Goal: Check status: Check status

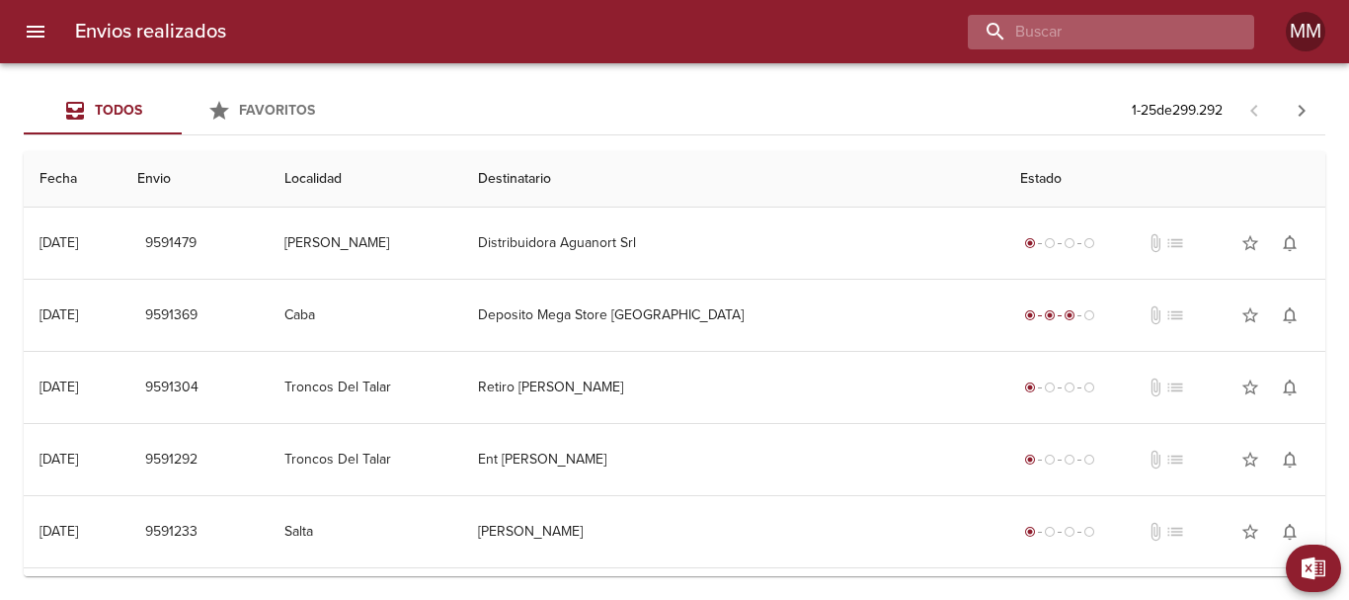
paste input "[PERSON_NAME] [PERSON_NAME]"
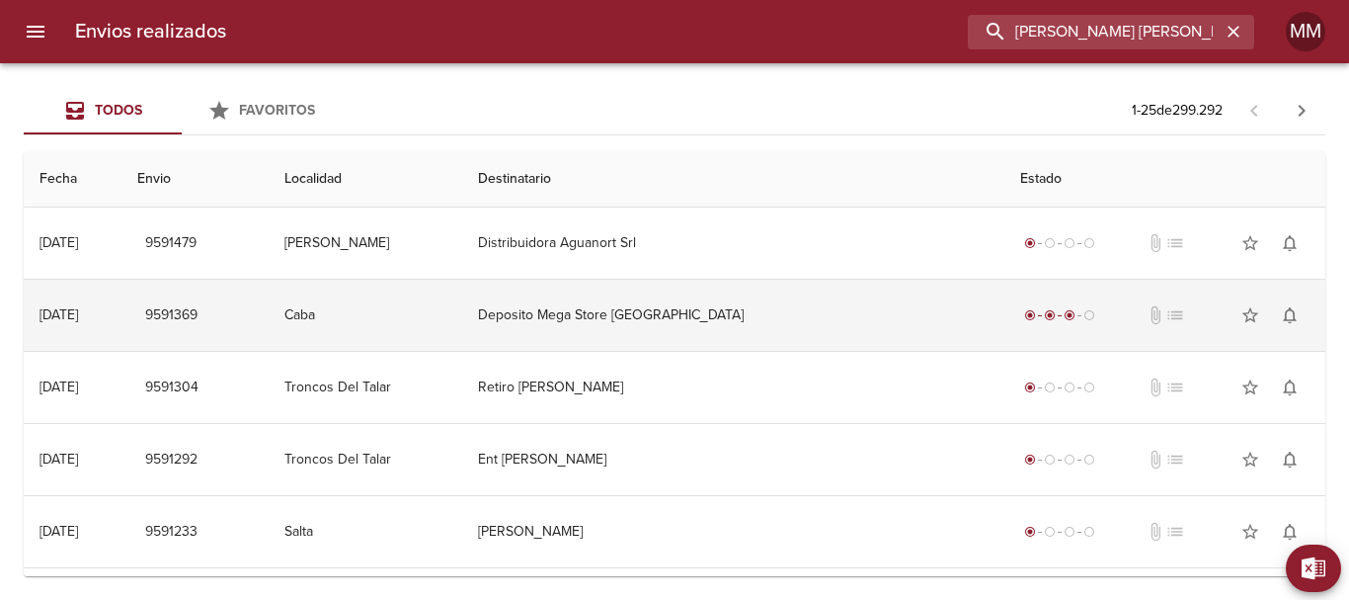
scroll to position [0, 28]
type input "[PERSON_NAME] [PERSON_NAME]"
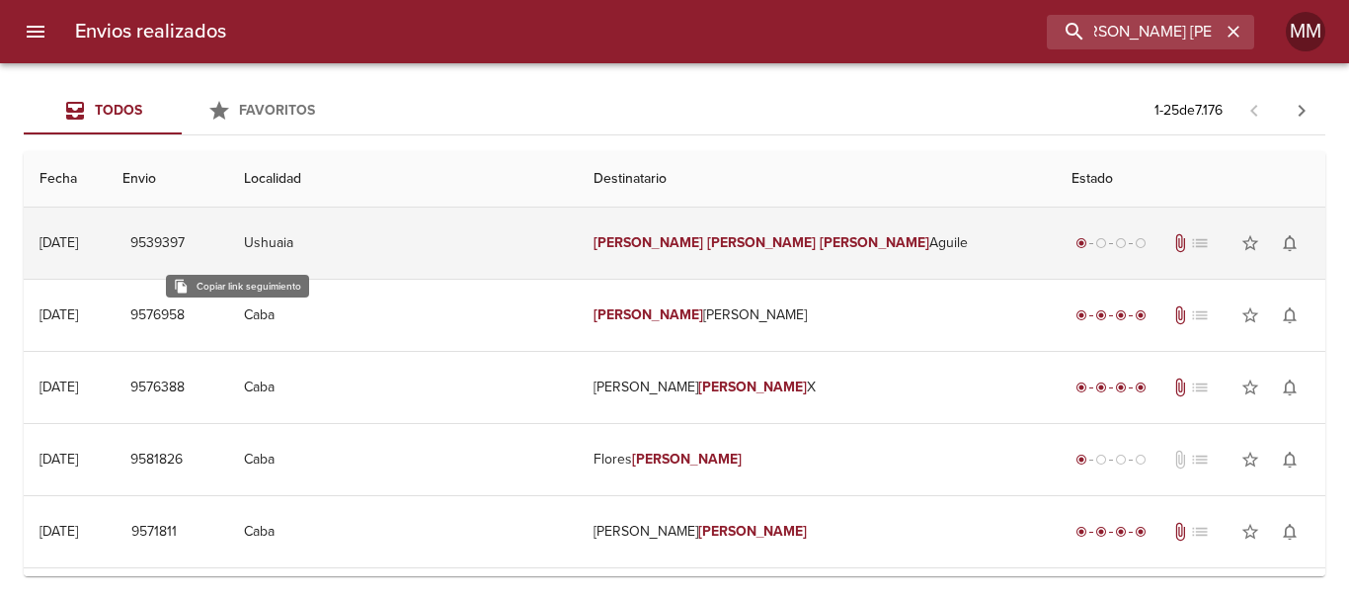
click at [185, 251] on span "9539397" at bounding box center [157, 243] width 54 height 25
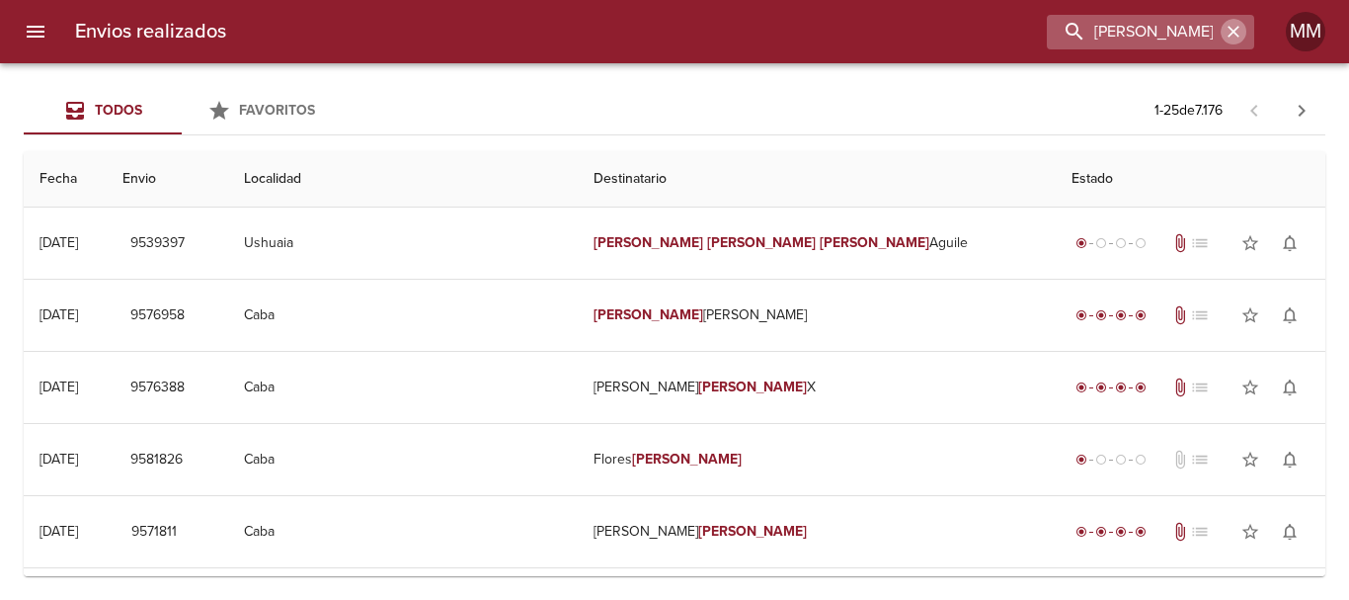
click at [1230, 26] on icon "button" at bounding box center [1234, 32] width 20 height 20
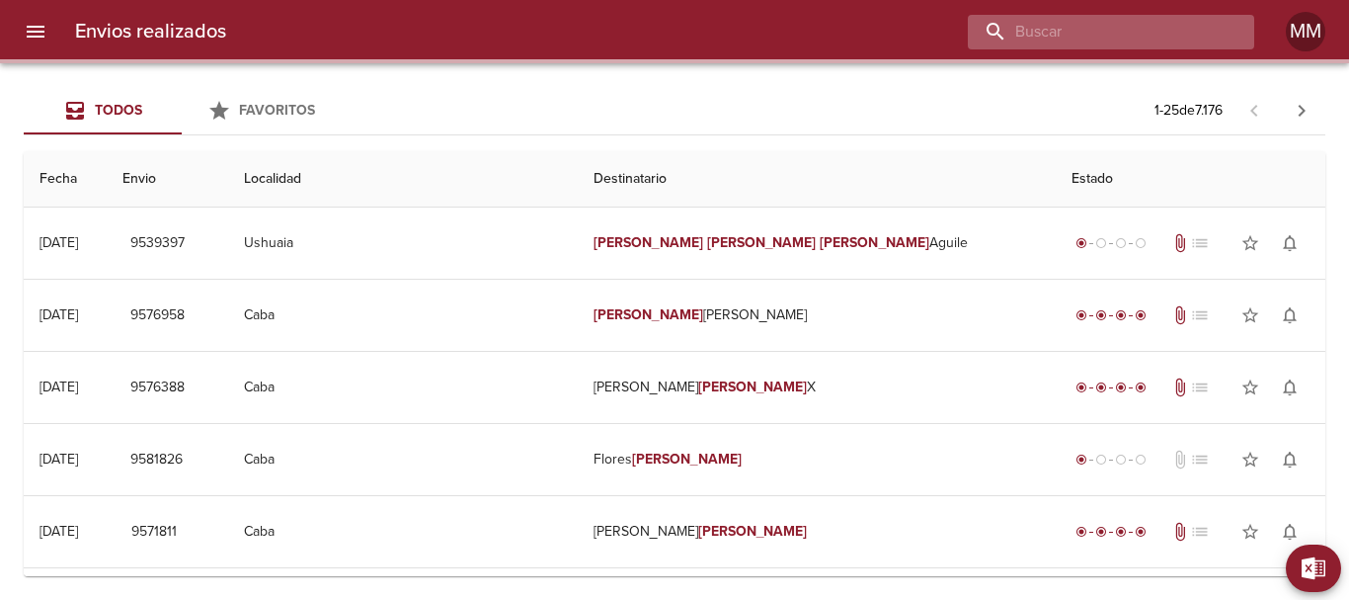
paste input "[PERSON_NAME] [PERSON_NAME]"
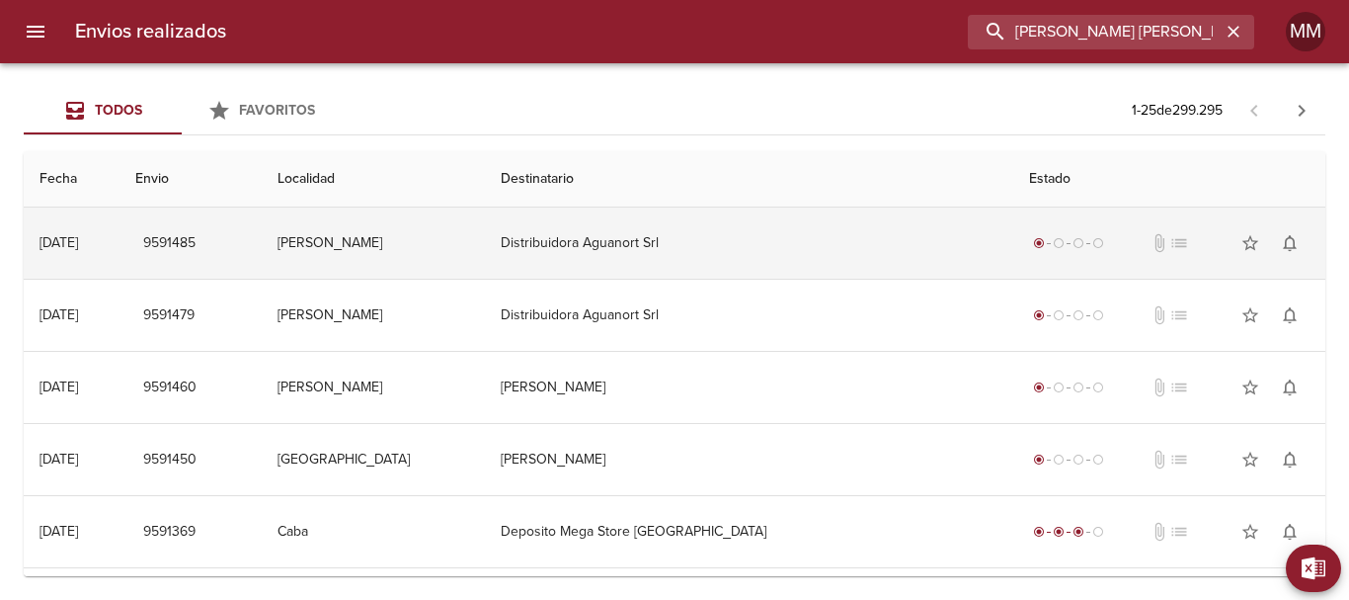
type input "[PERSON_NAME] [PERSON_NAME]"
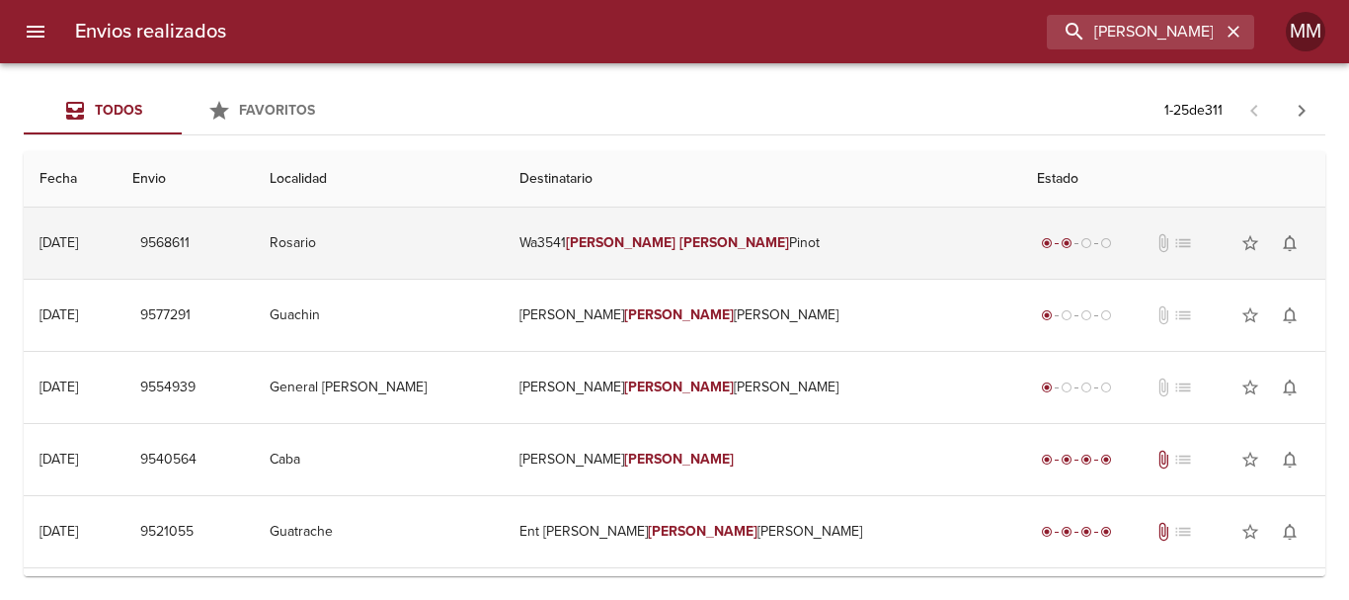
click at [254, 240] on td "9568611" at bounding box center [185, 242] width 137 height 71
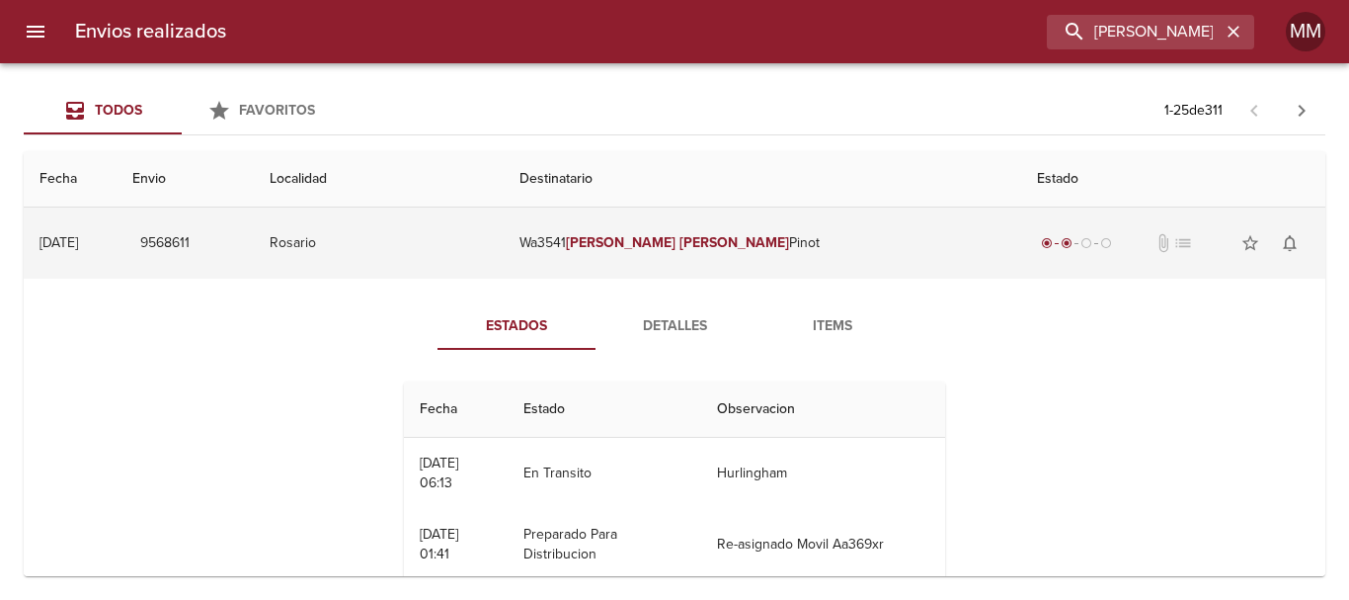
click at [190, 244] on span "9568611" at bounding box center [164, 243] width 49 height 25
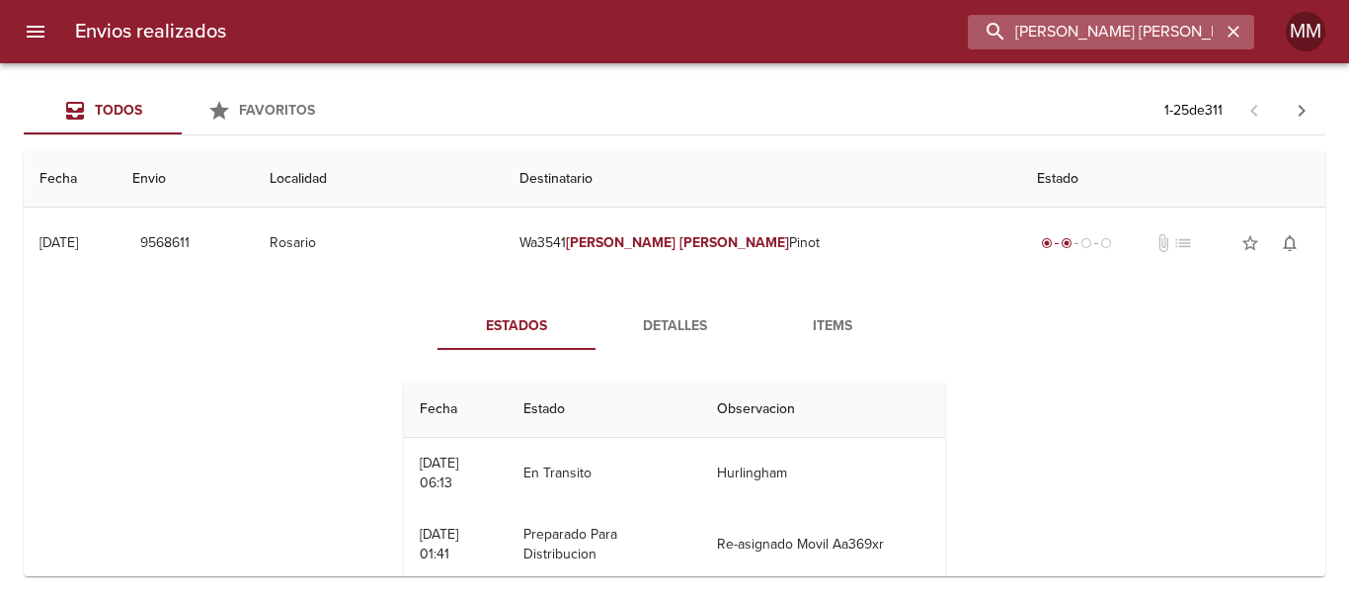
click at [1219, 27] on input "[PERSON_NAME] [PERSON_NAME]" at bounding box center [1094, 32] width 253 height 35
click at [1224, 30] on icon "button" at bounding box center [1234, 32] width 20 height 20
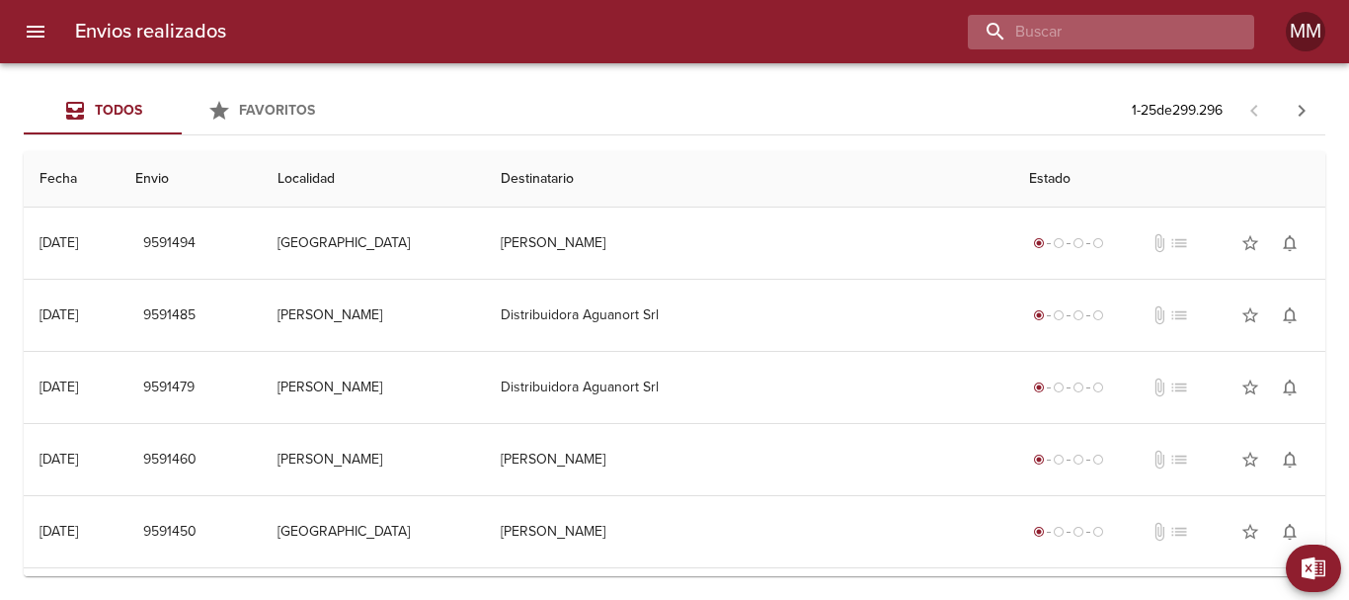
paste input "[PERSON_NAME] [PERSON_NAME]"
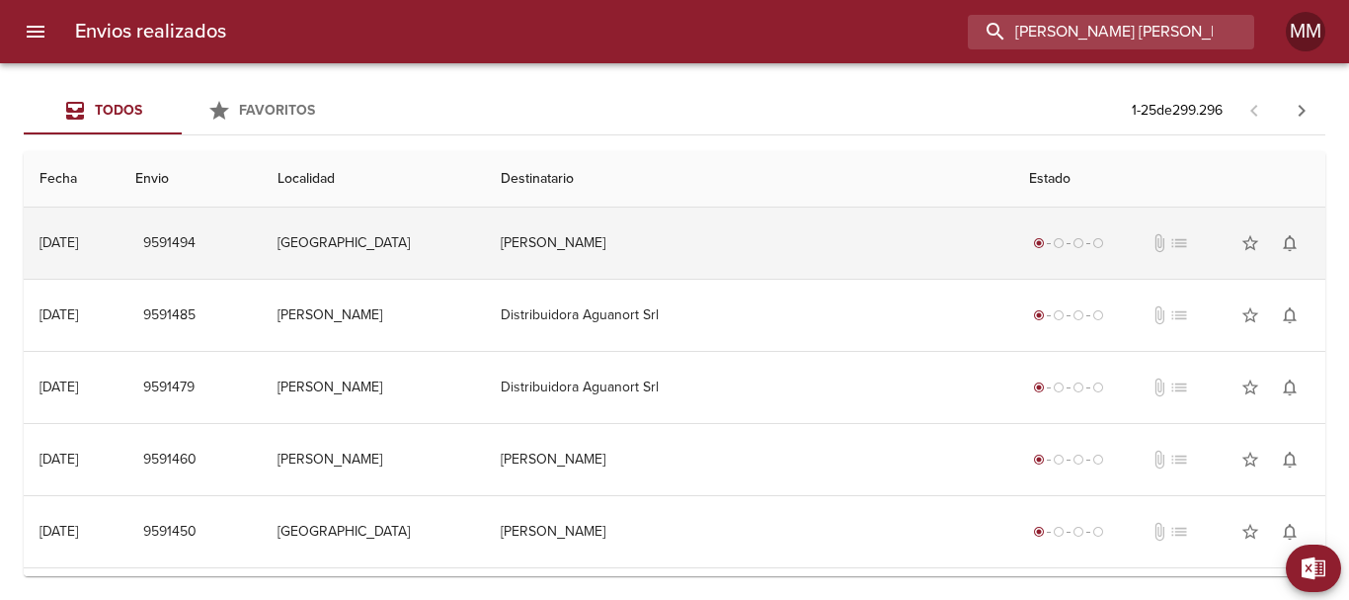
scroll to position [0, 50]
type input "[PERSON_NAME] [PERSON_NAME]"
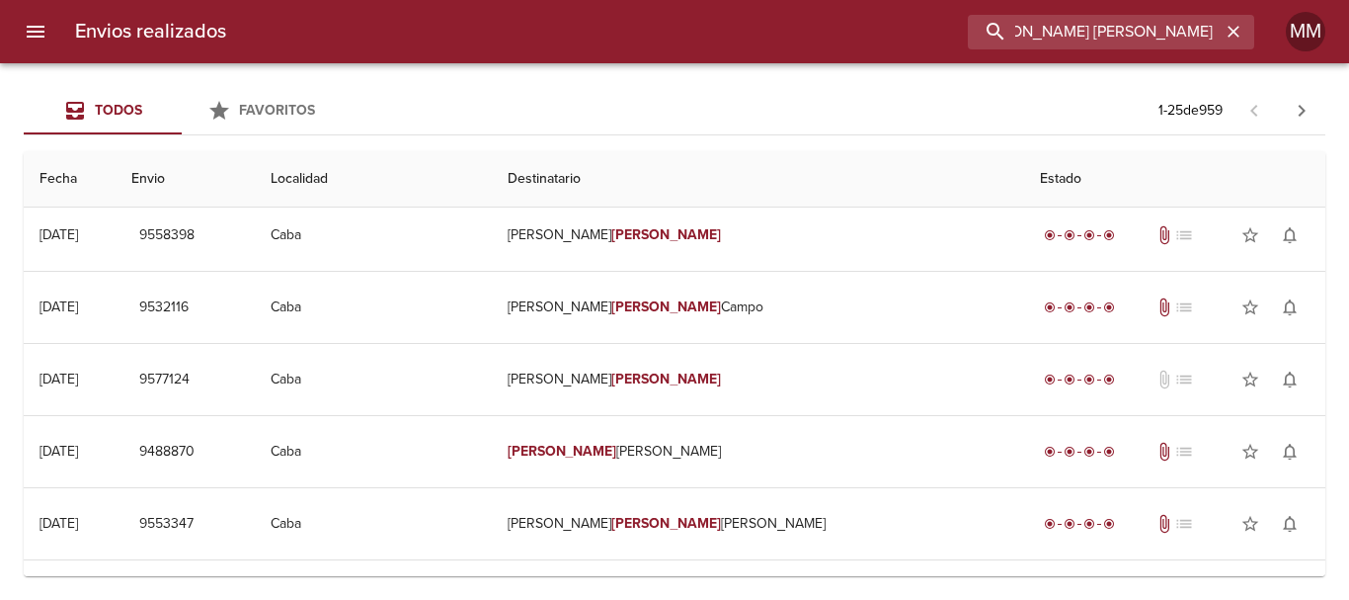
scroll to position [0, 0]
drag, startPoint x: 1249, startPoint y: 28, endPoint x: 1227, endPoint y: 22, distance: 22.5
click at [1248, 26] on div "[PERSON_NAME] [PERSON_NAME]" at bounding box center [1150, 32] width 207 height 35
click at [1238, 35] on icon "button" at bounding box center [1234, 32] width 12 height 12
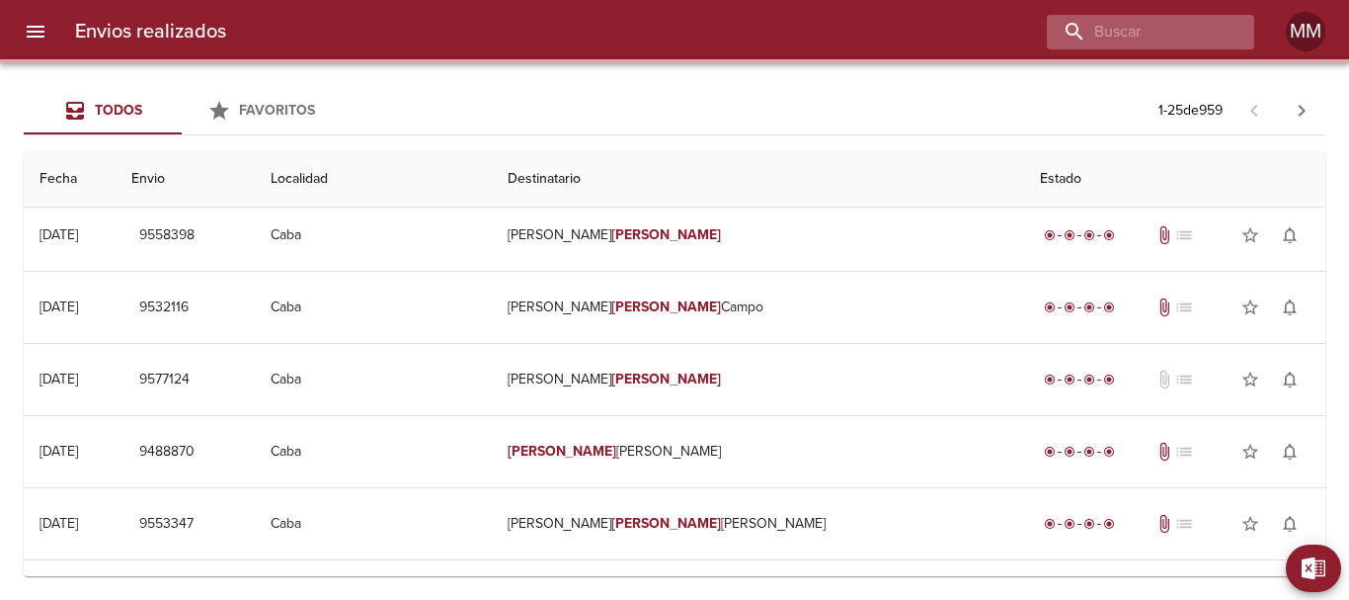
scroll to position [0, 0]
click at [1134, 35] on input "buscar" at bounding box center [1094, 32] width 253 height 35
paste input "[PERSON_NAME] [PERSON_NAME]"
type input "[PERSON_NAME] [PERSON_NAME]"
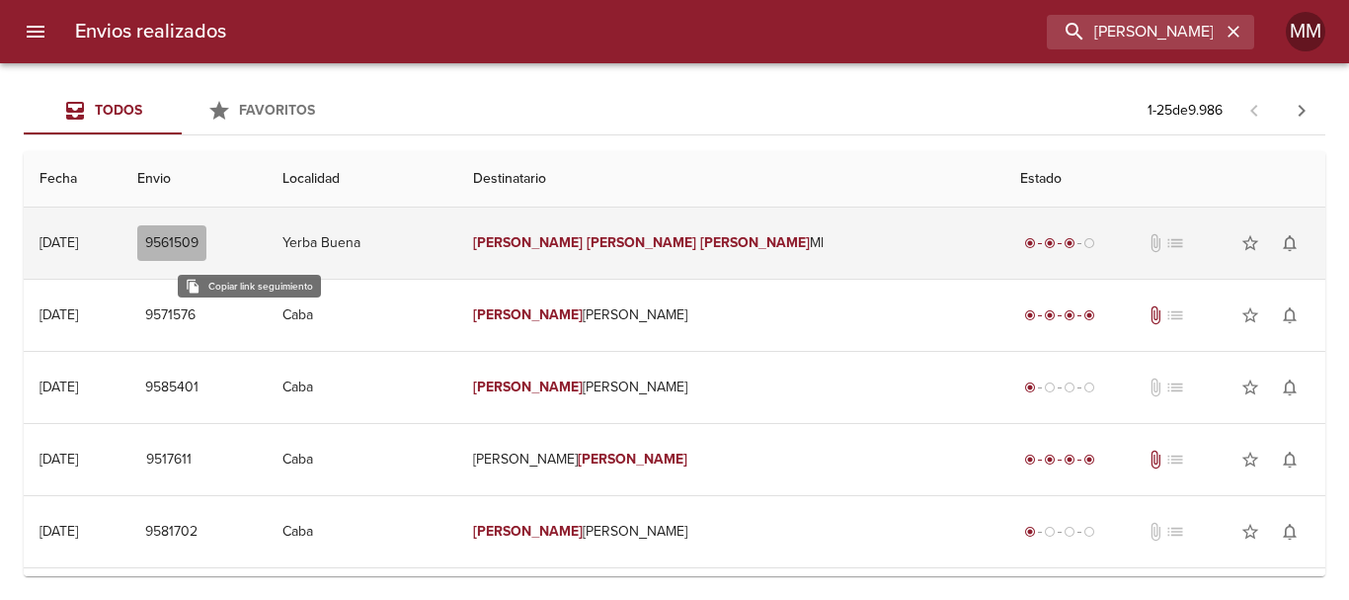
click at [199, 232] on span "9561509" at bounding box center [171, 243] width 53 height 25
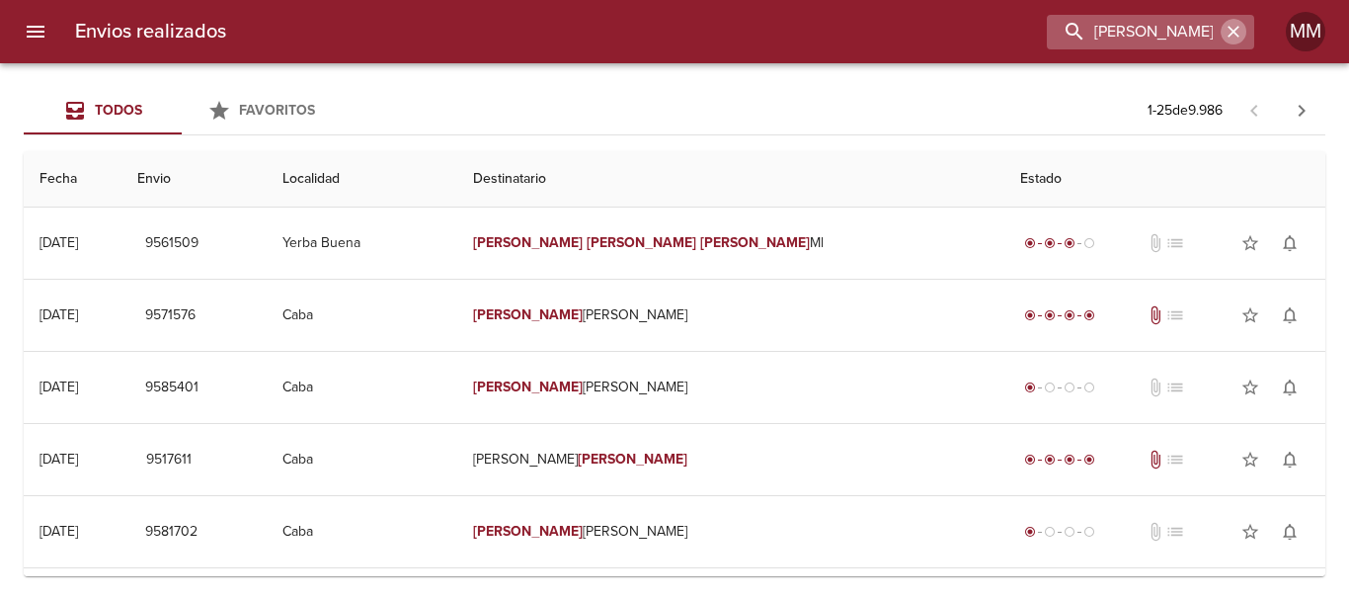
click at [1238, 23] on icon "button" at bounding box center [1234, 32] width 20 height 20
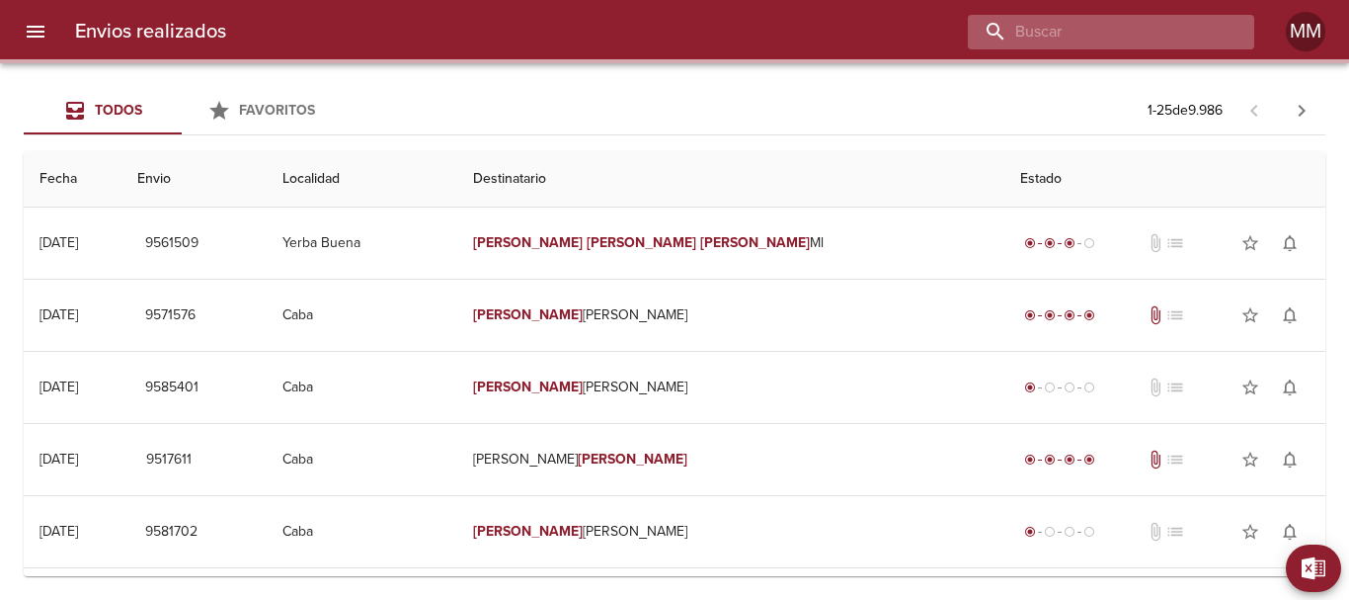
click at [1175, 37] on input "buscar" at bounding box center [1094, 32] width 253 height 35
paste input "[PERSON_NAME] [PERSON_NAME]"
type input "[PERSON_NAME] [PERSON_NAME]"
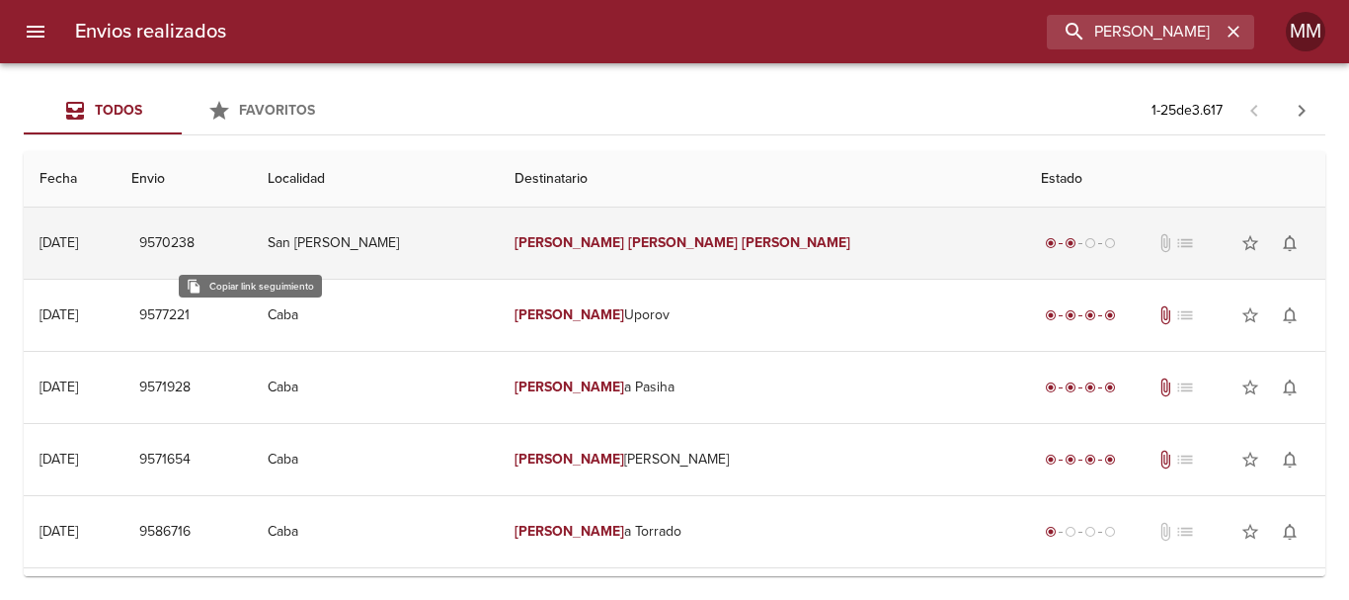
click at [195, 248] on span "9570238" at bounding box center [166, 243] width 55 height 25
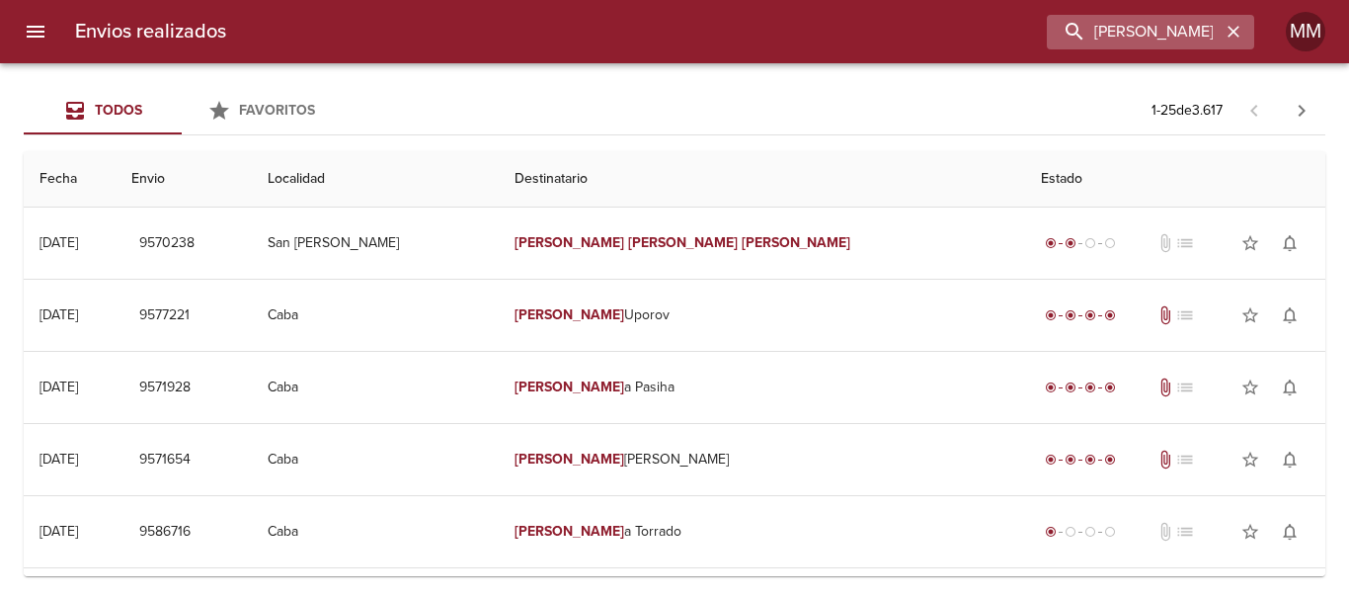
click at [1227, 29] on icon "button" at bounding box center [1234, 32] width 20 height 20
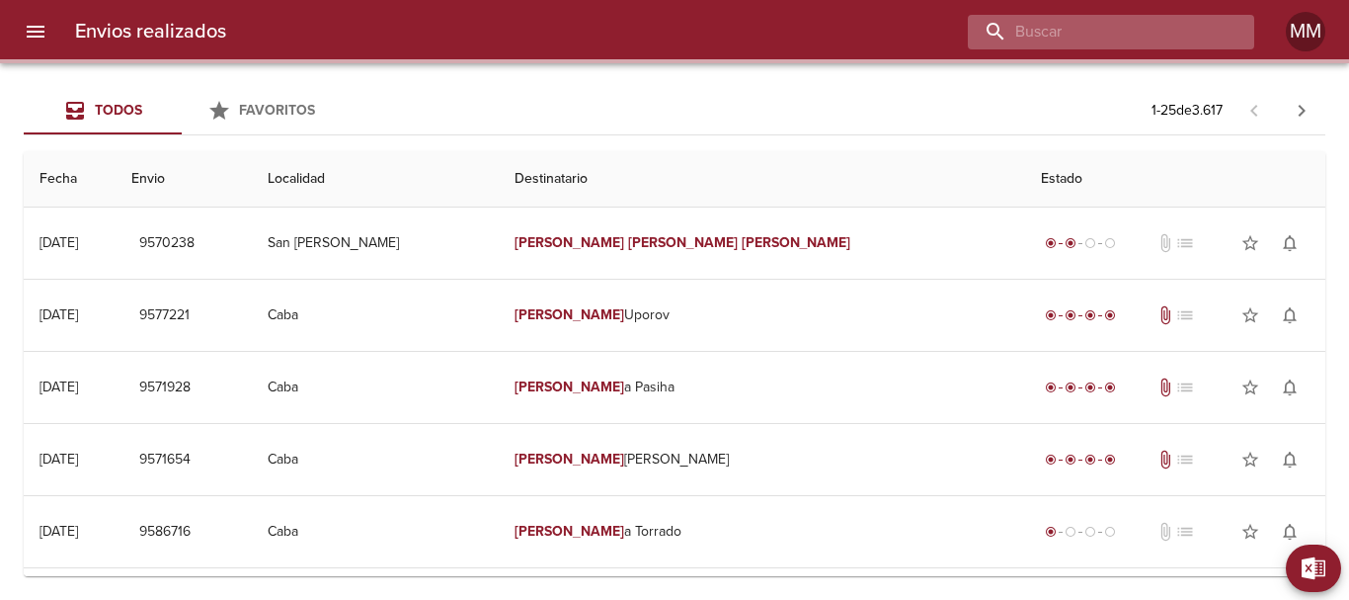
click at [1193, 36] on input "buscar" at bounding box center [1094, 32] width 253 height 35
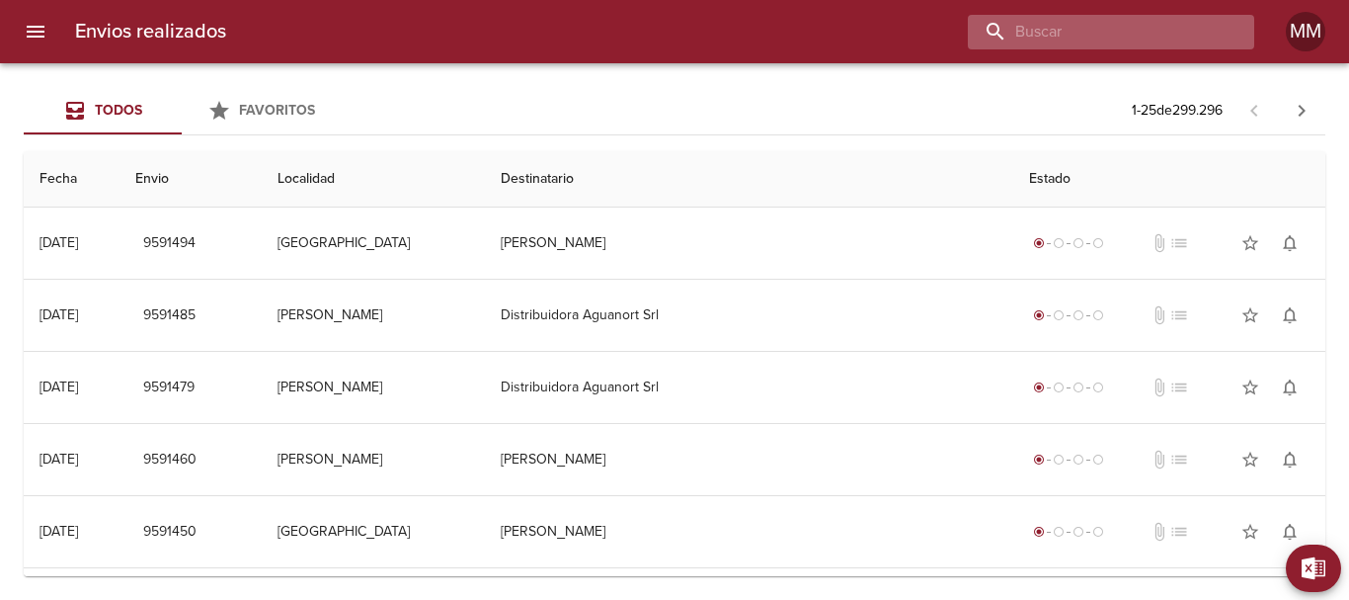
paste input "[PERSON_NAME]"
type input "[PERSON_NAME]"
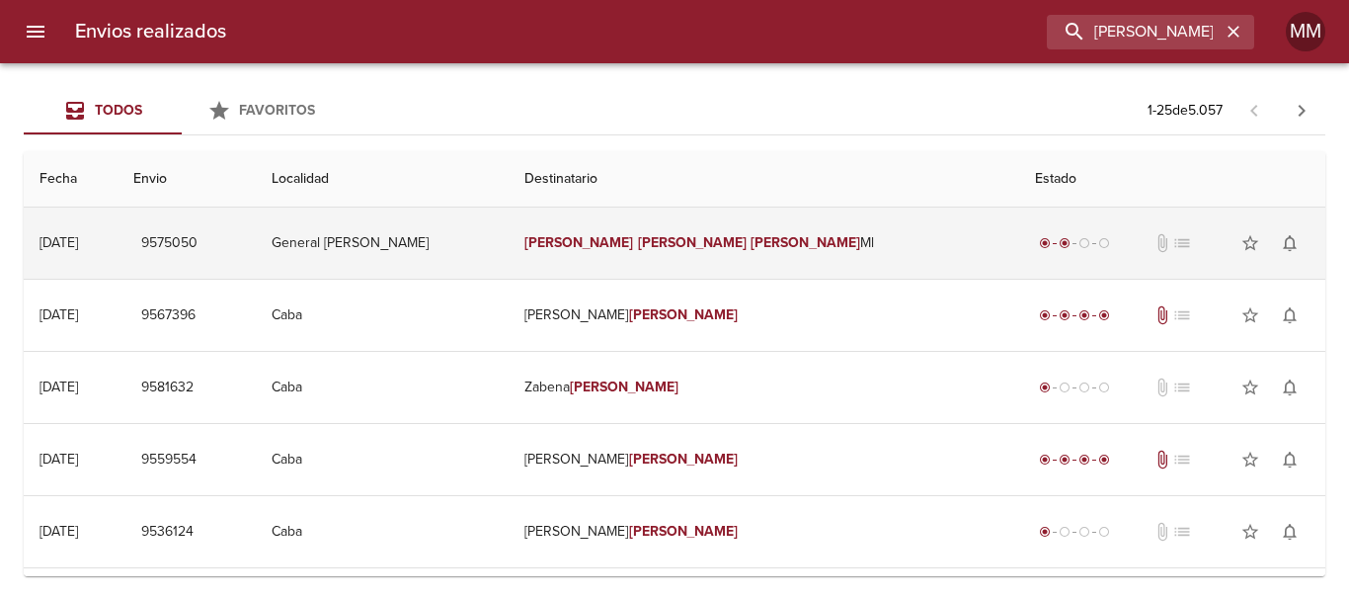
click at [198, 234] on span "9575050" at bounding box center [169, 243] width 56 height 25
